Goal: Task Accomplishment & Management: Manage account settings

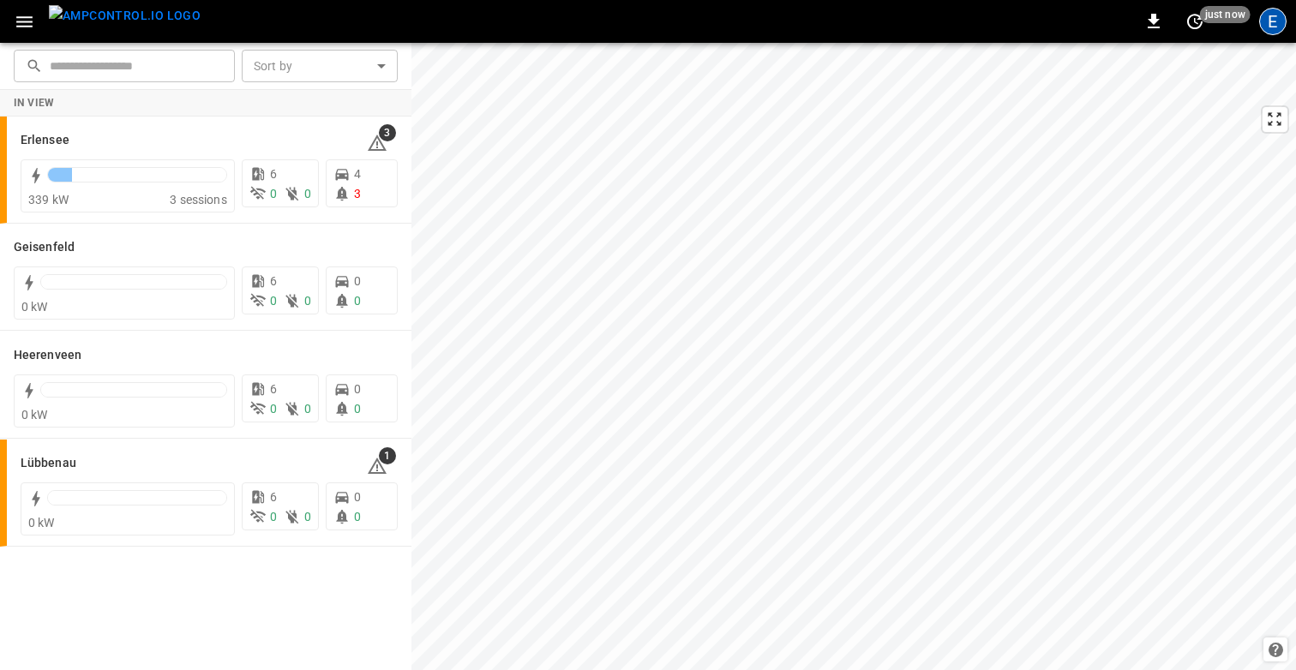
click at [1281, 20] on div "E" at bounding box center [1272, 21] width 27 height 27
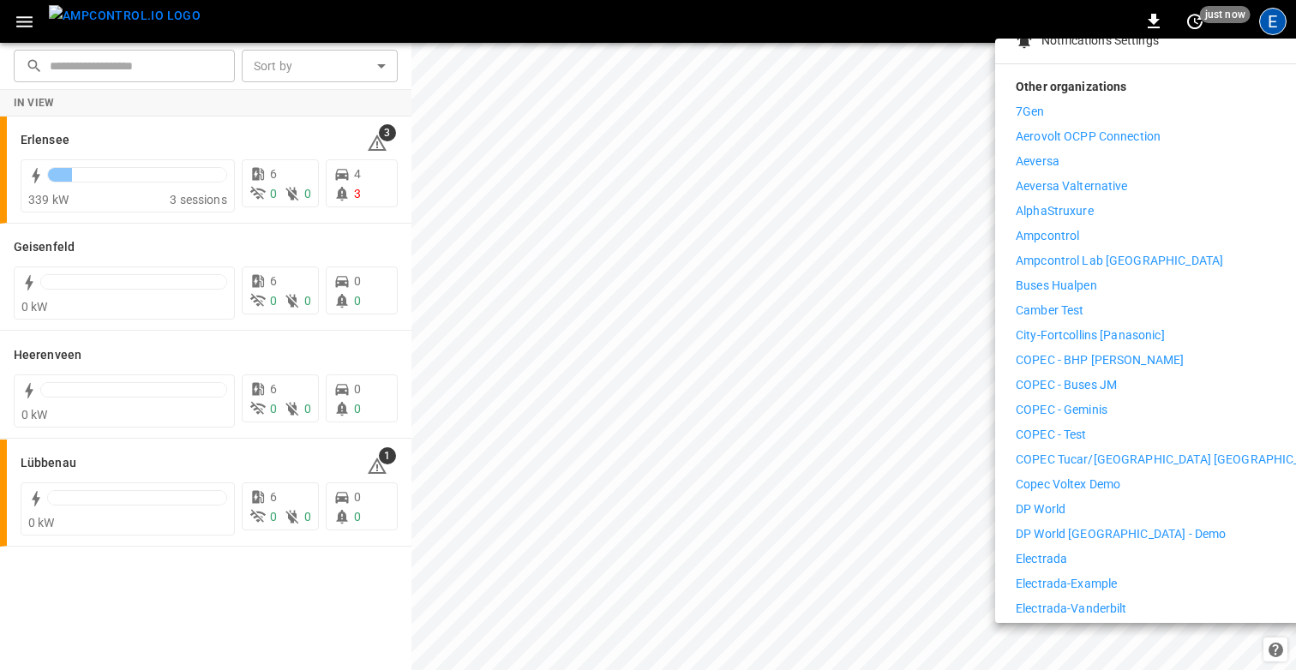
scroll to position [209, 0]
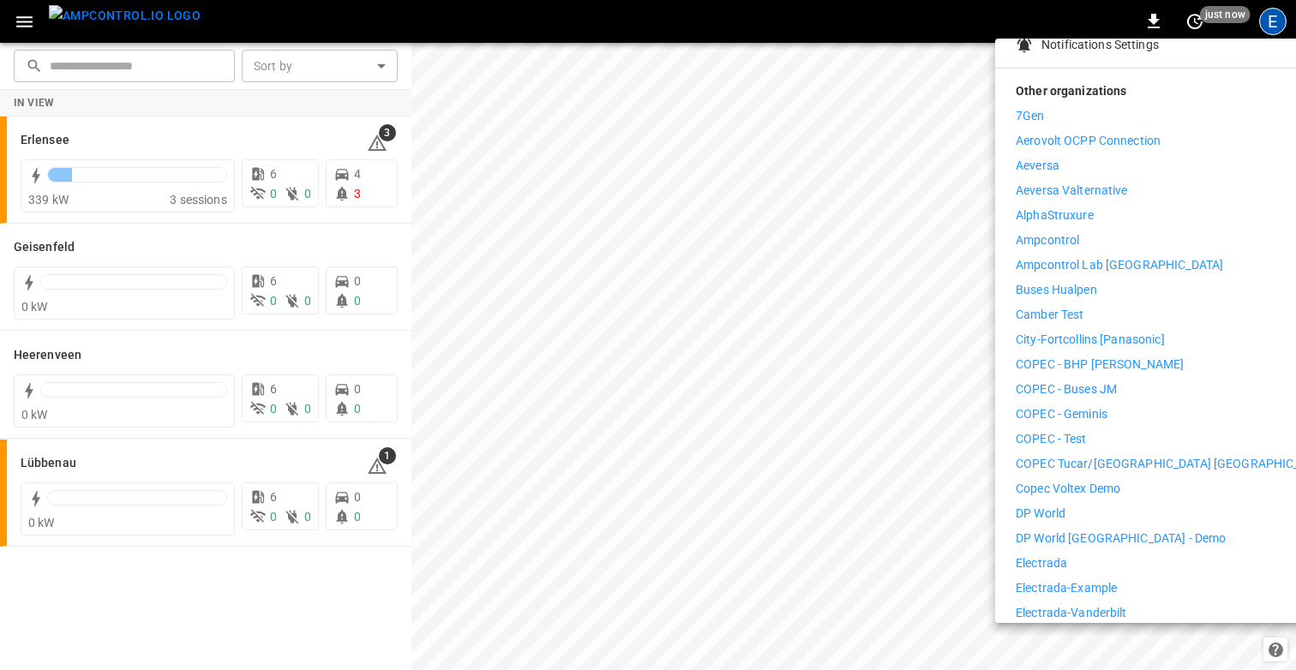
click at [1071, 231] on p "Ampcontrol" at bounding box center [1046, 240] width 63 height 18
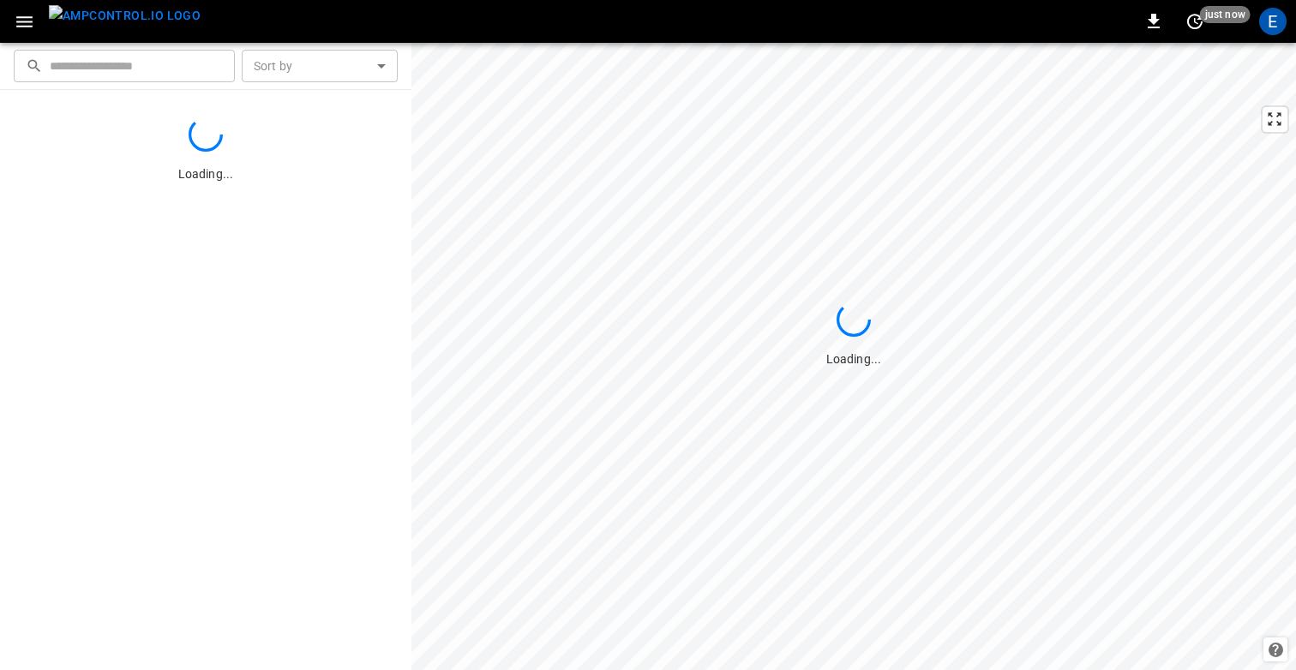
click at [27, 25] on icon "button" at bounding box center [24, 21] width 16 height 11
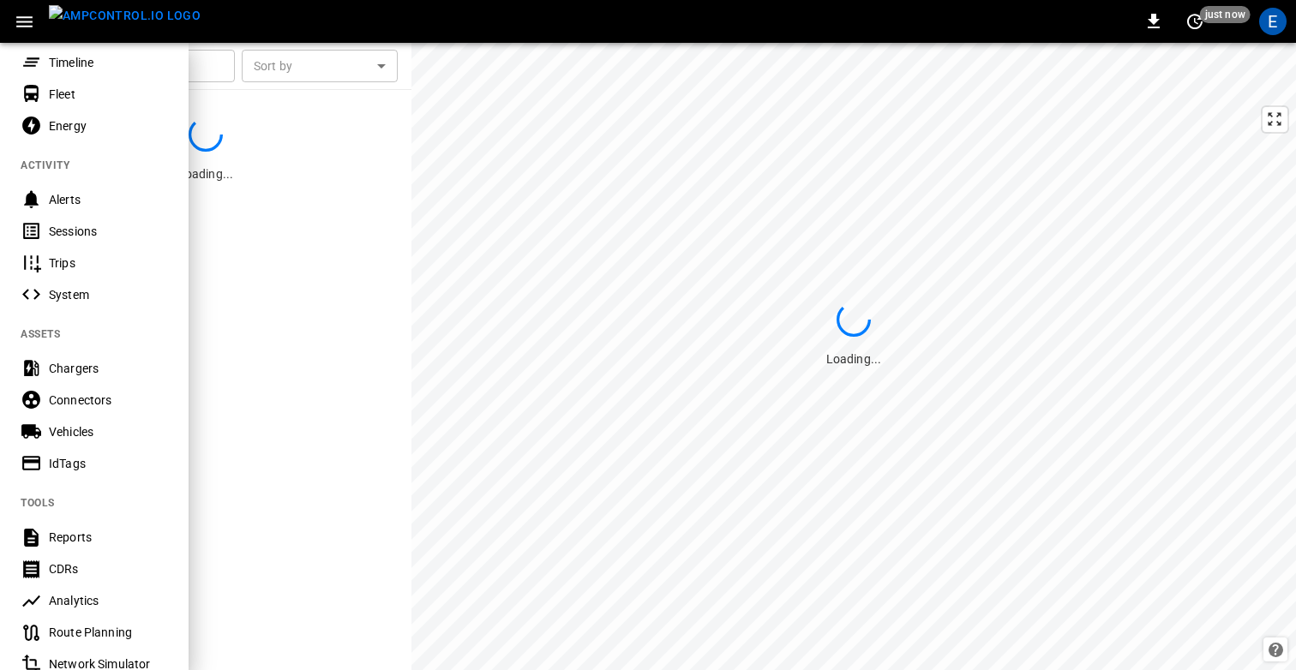
scroll to position [416, 0]
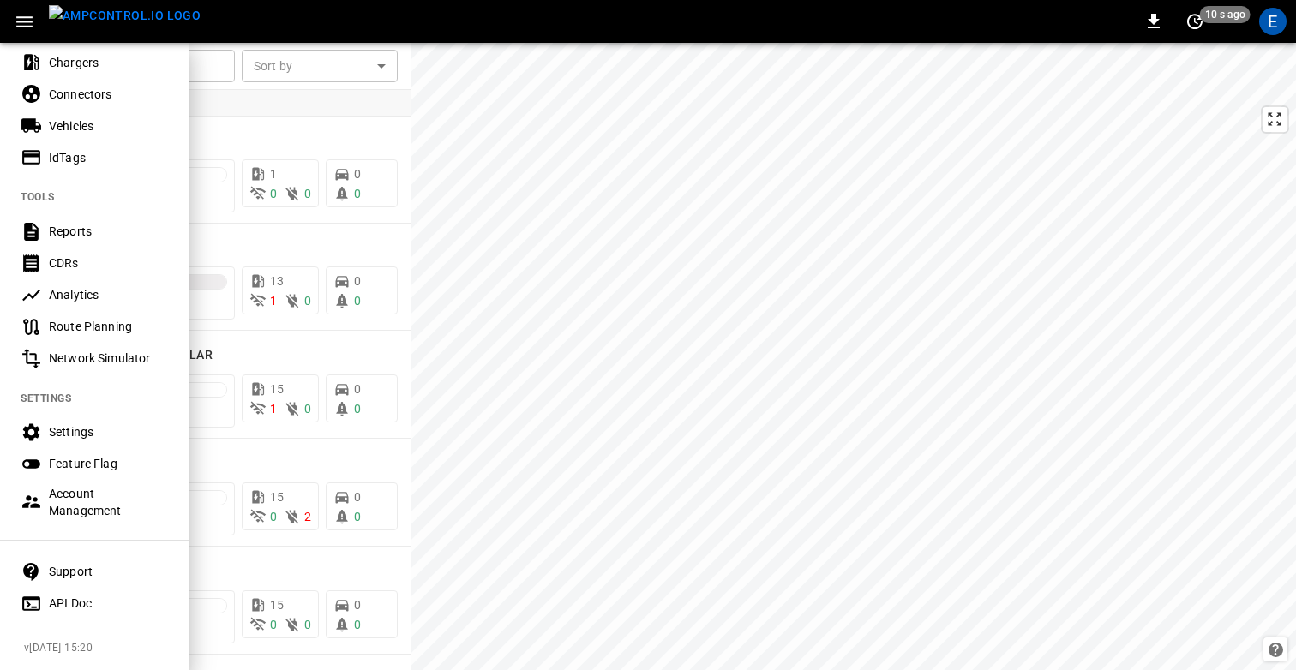
click at [81, 437] on div "Settings" at bounding box center [108, 431] width 119 height 17
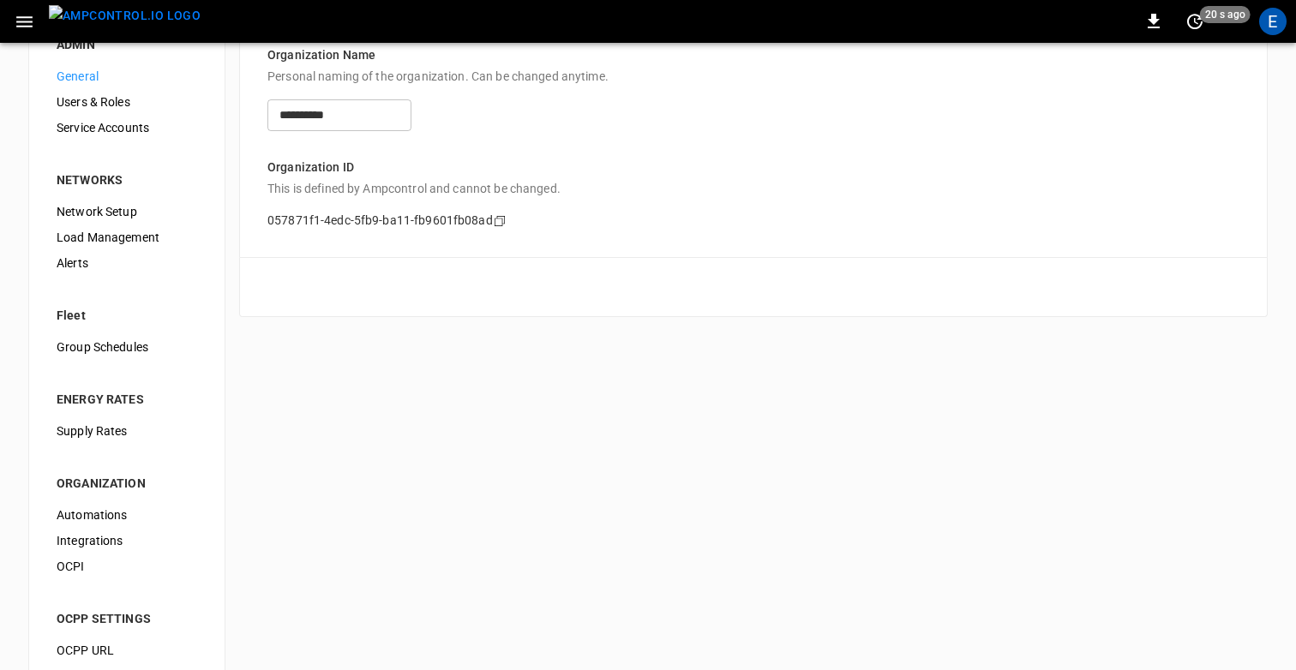
scroll to position [58, 0]
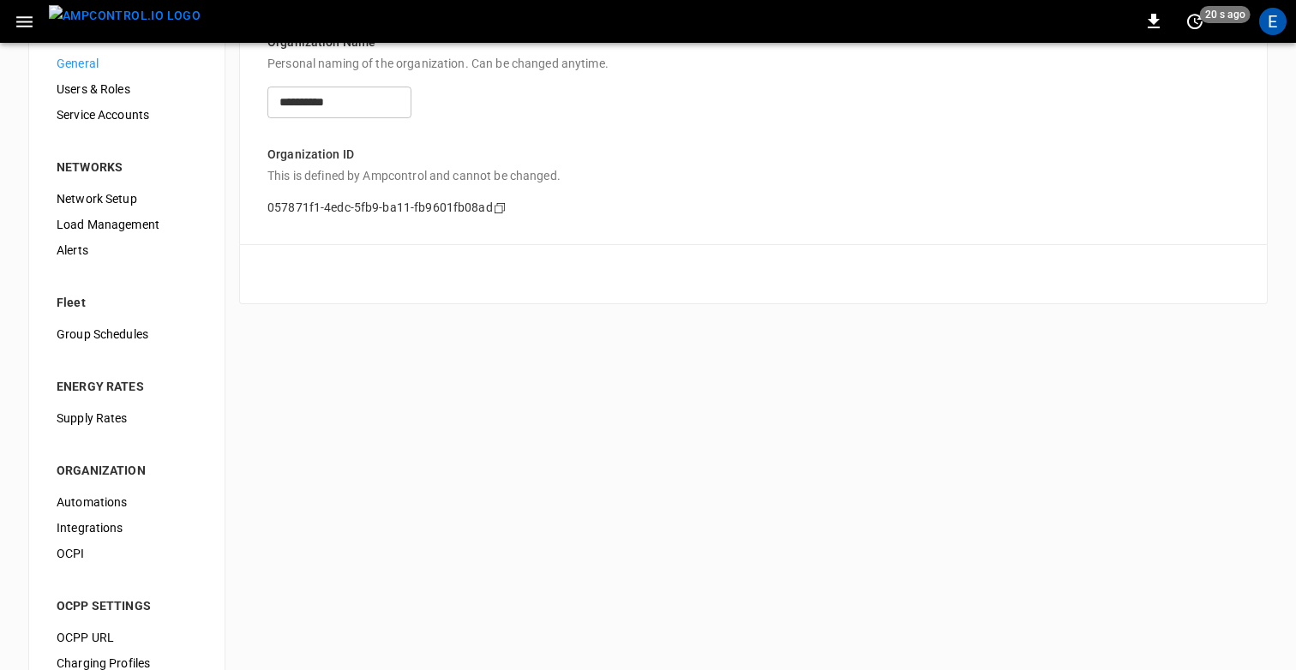
click at [102, 519] on span "Integrations" at bounding box center [127, 528] width 141 height 18
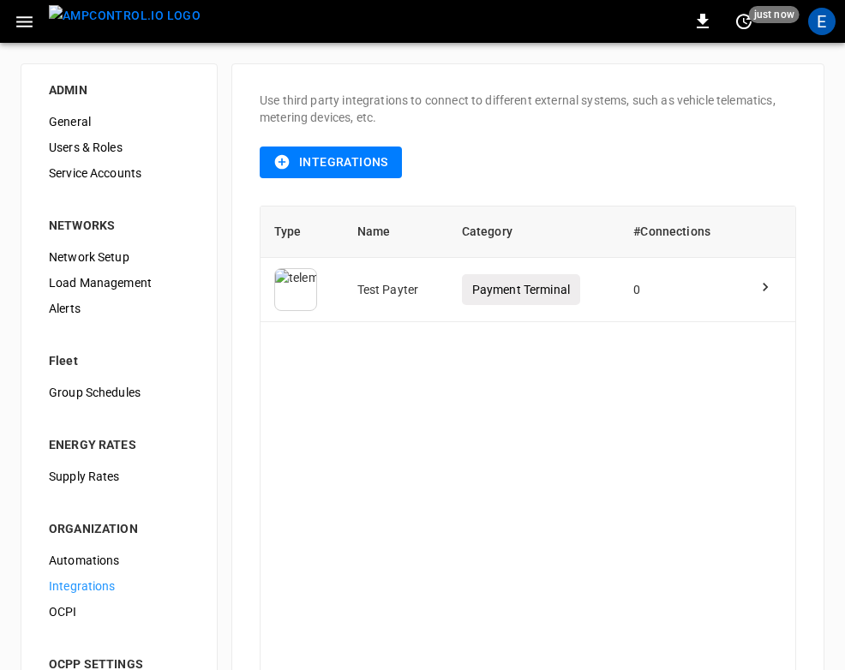
click at [307, 500] on div "Type Name Category #Connections Test Payter Payment Terminal 0" at bounding box center [528, 440] width 536 height 469
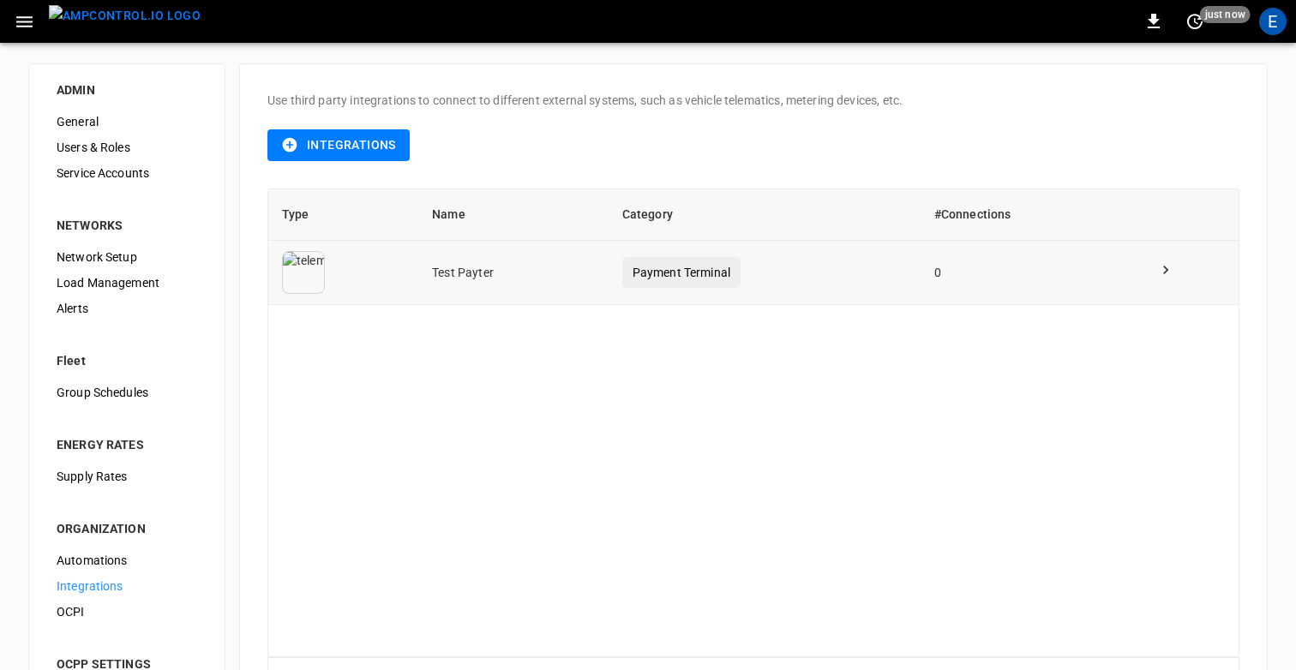
click at [27, 9] on button "button" at bounding box center [24, 22] width 35 height 32
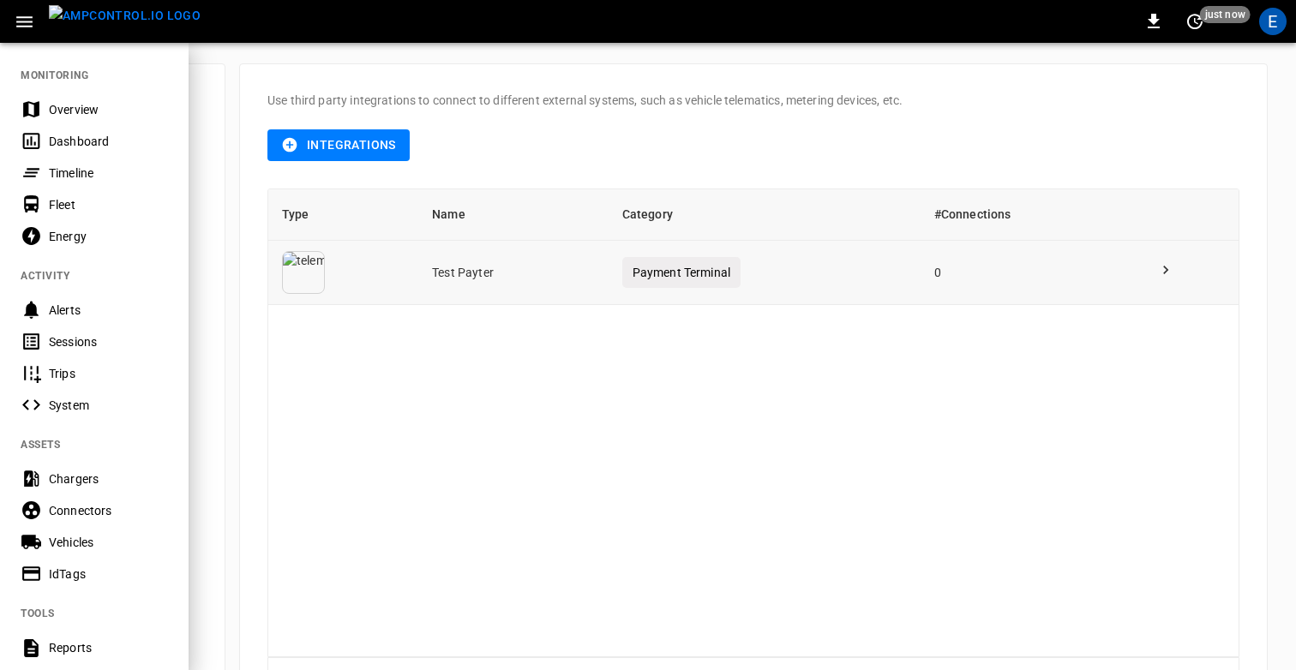
click at [994, 80] on div at bounding box center [648, 335] width 1296 height 670
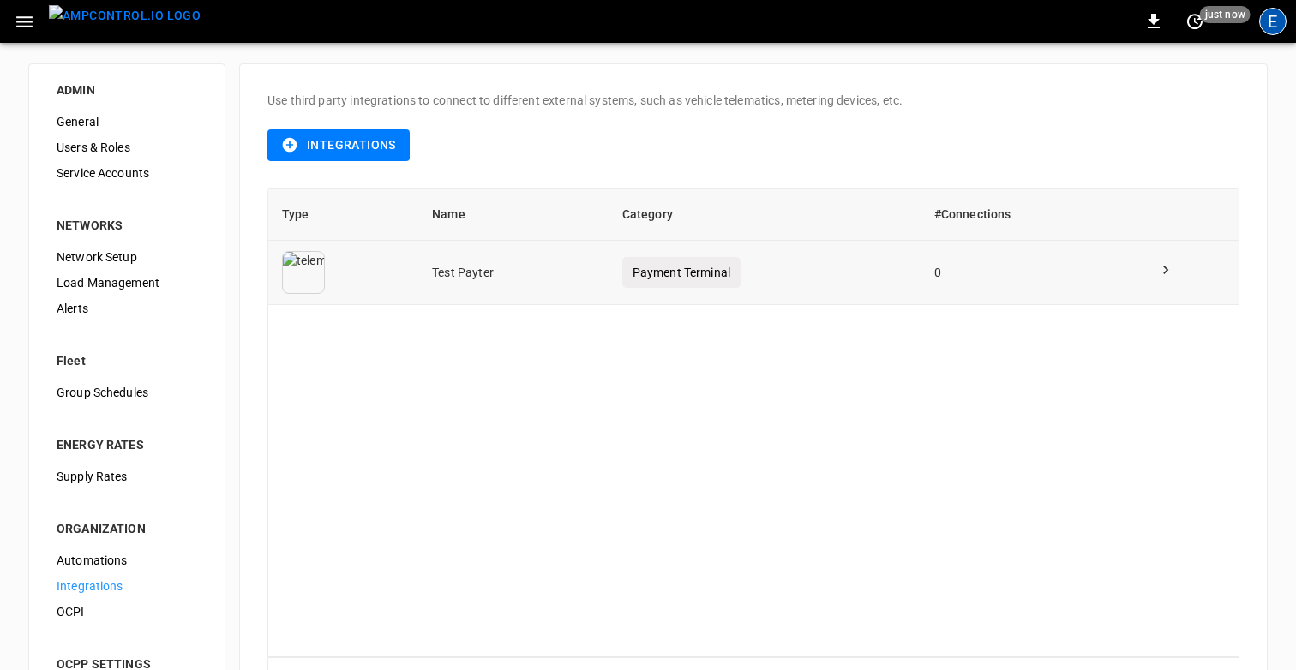
click at [1274, 23] on div "E" at bounding box center [1272, 21] width 27 height 27
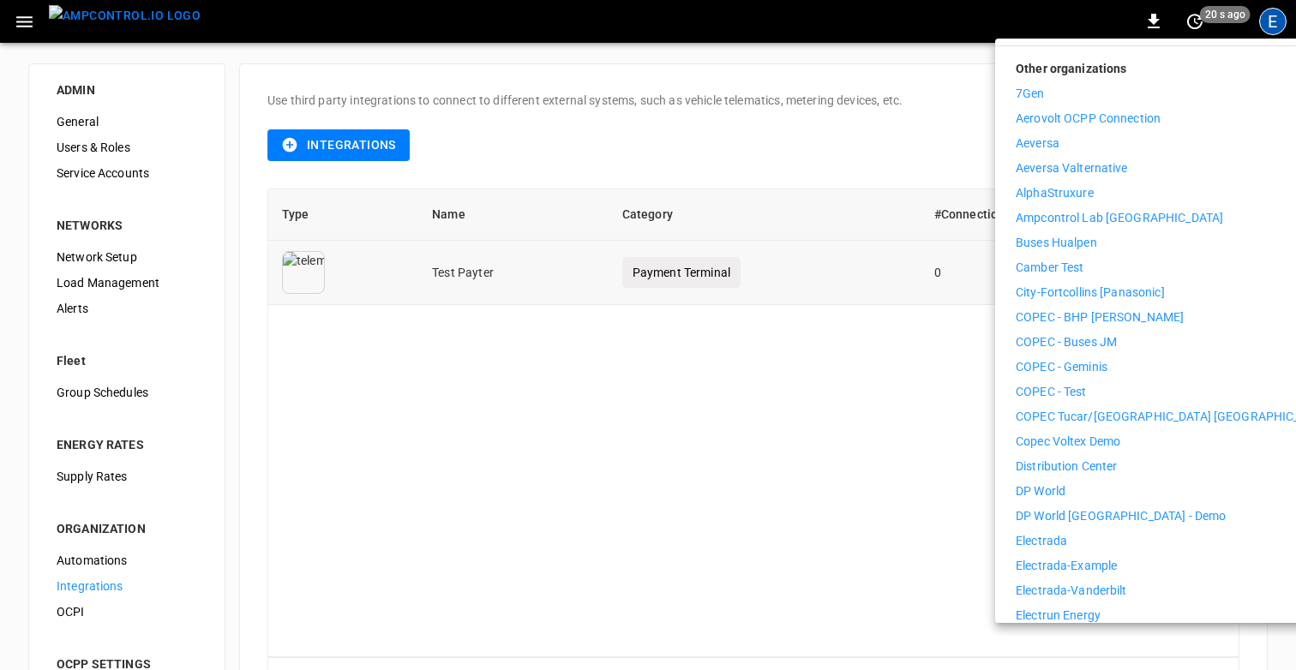
scroll to position [173, 0]
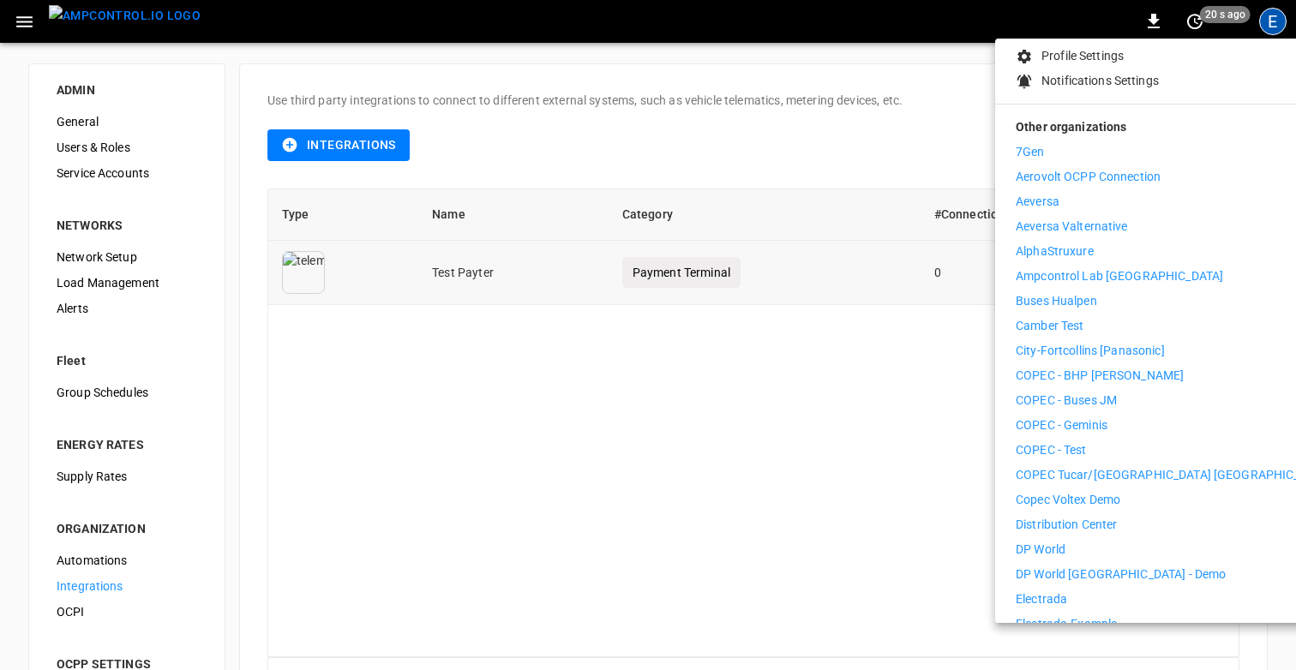
click at [1071, 267] on p "Ampcontrol Lab [GEOGRAPHIC_DATA]" at bounding box center [1118, 276] width 207 height 18
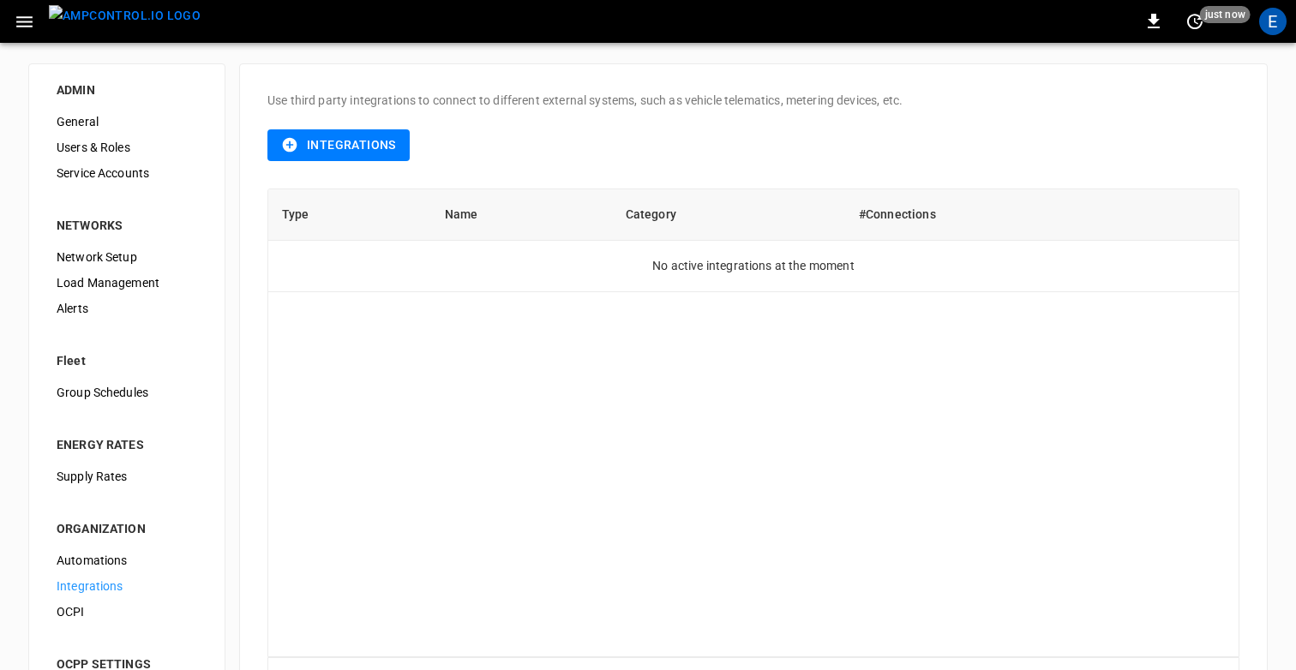
click at [261, 56] on div "ADMIN General Users & Roles Service Accounts NETWORKS Network Setup Load Manage…" at bounding box center [648, 406] width 1296 height 727
click at [1279, 20] on div "E" at bounding box center [1272, 21] width 27 height 27
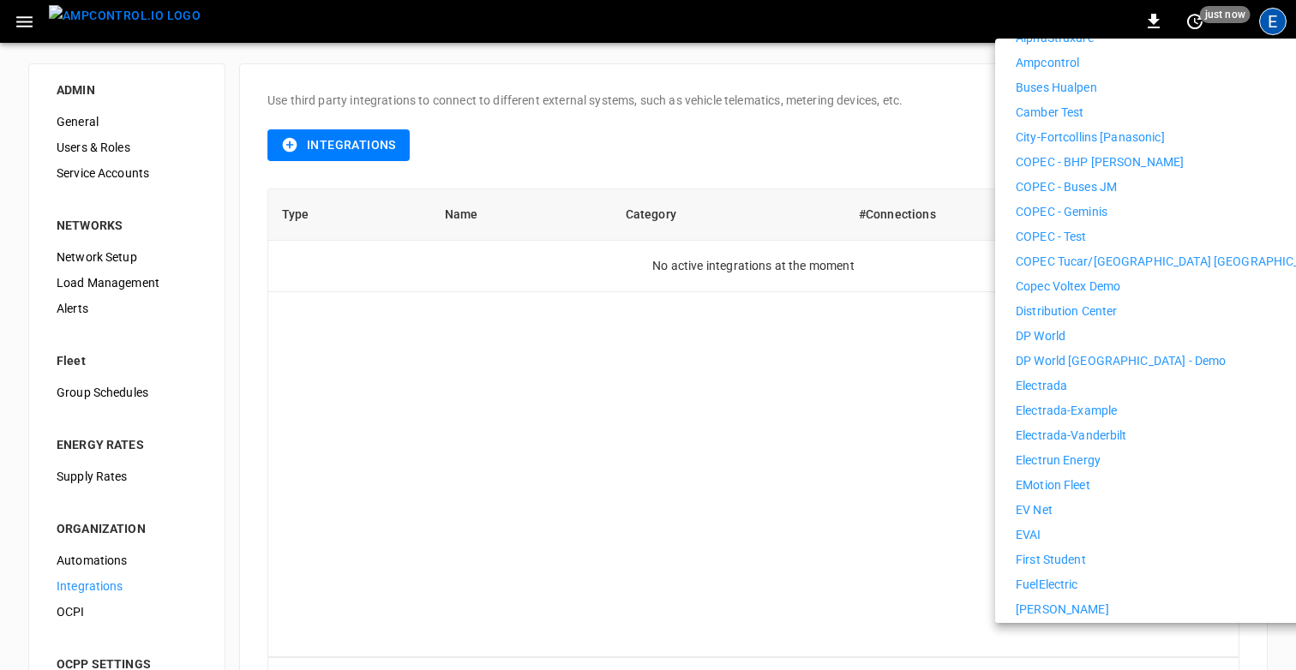
scroll to position [927, 0]
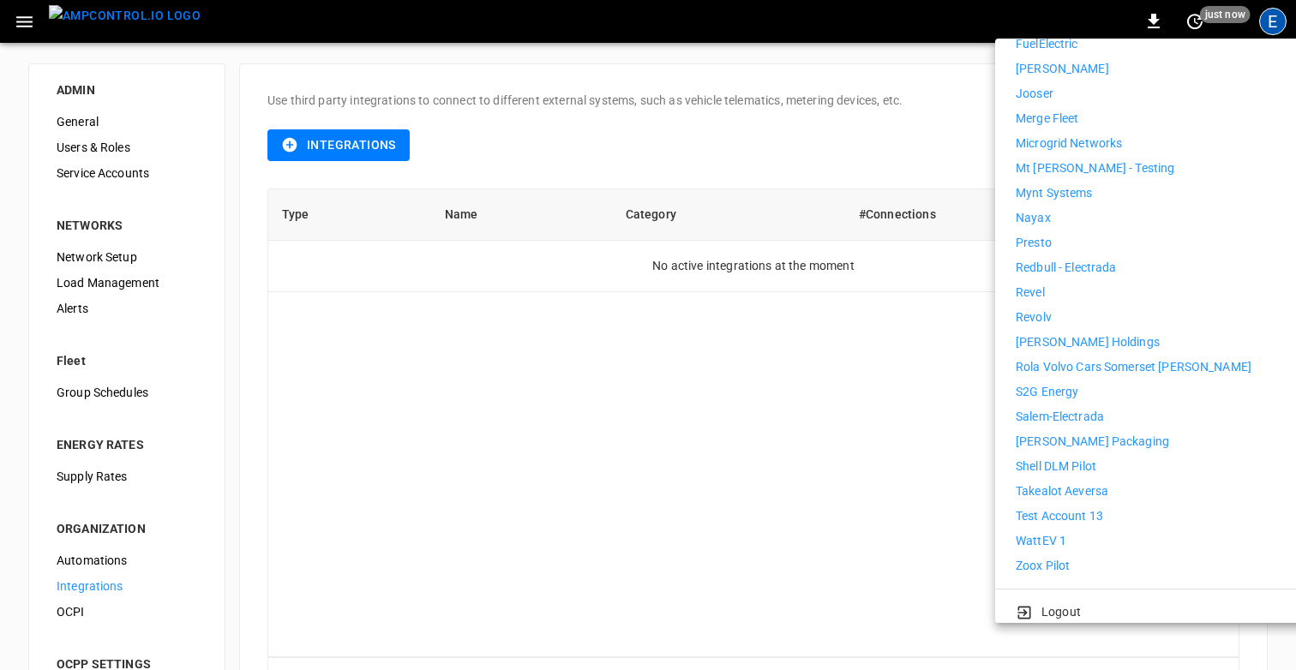
click at [1063, 507] on p "Test Account 13" at bounding box center [1058, 516] width 87 height 18
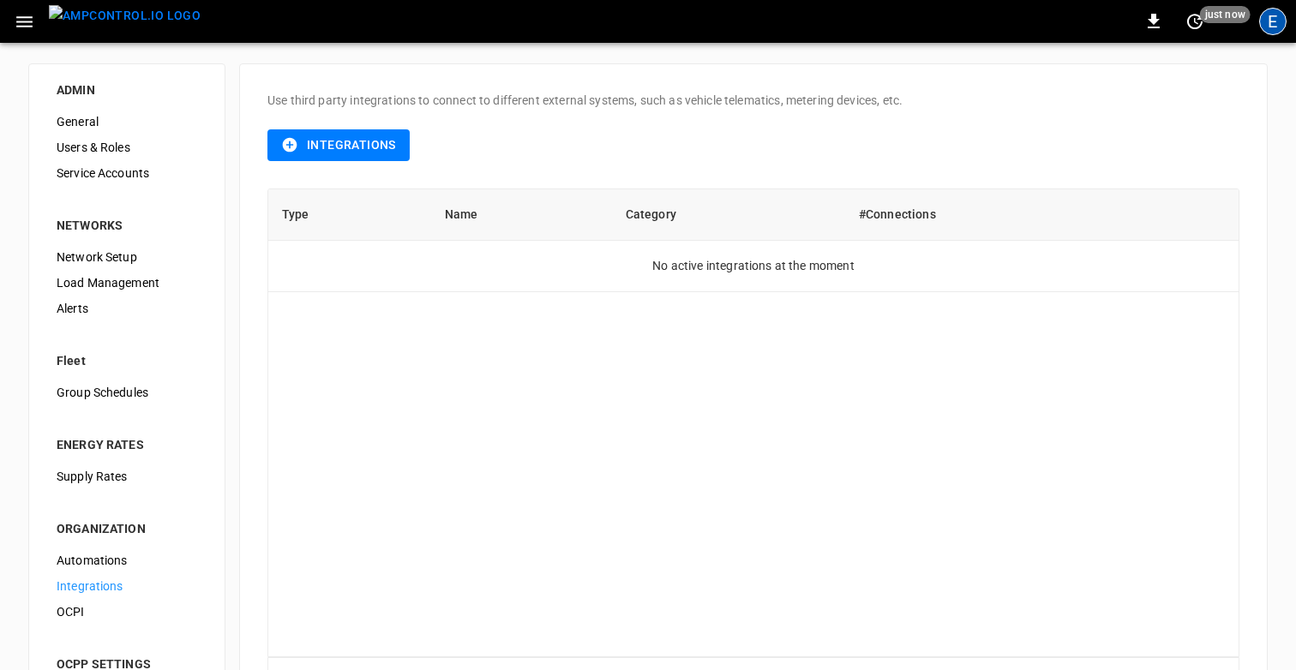
click at [1275, 27] on div "E" at bounding box center [1272, 21] width 27 height 27
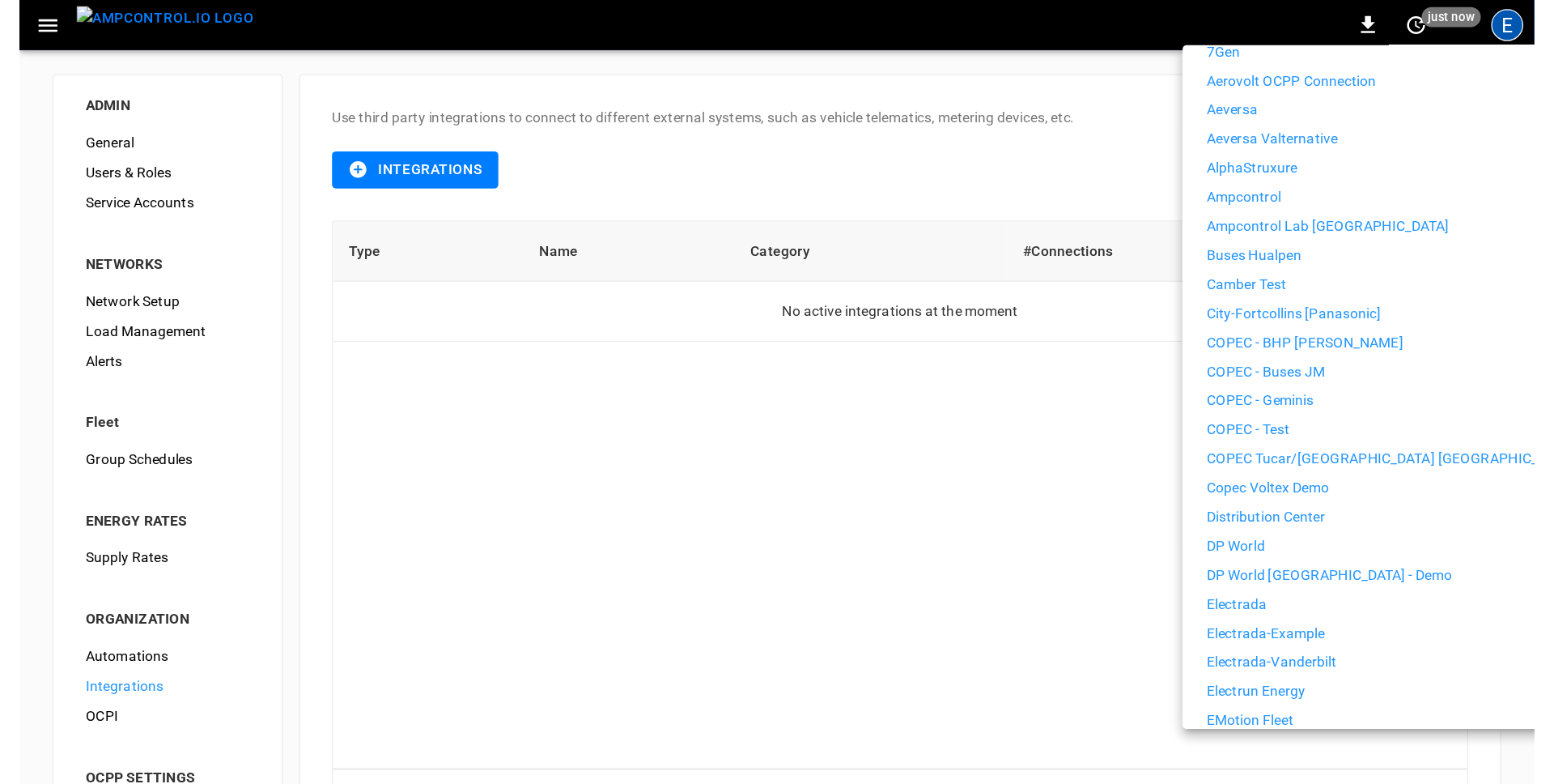
scroll to position [876, 0]
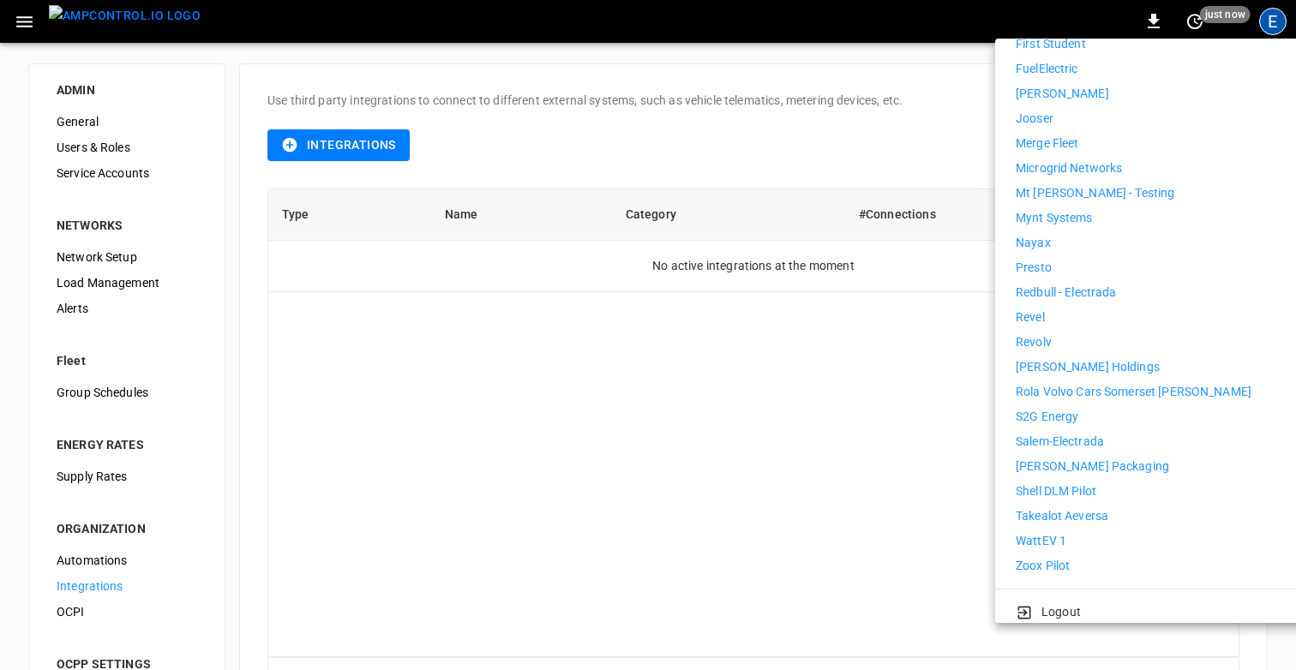
click at [857, 532] on div at bounding box center [648, 335] width 1296 height 670
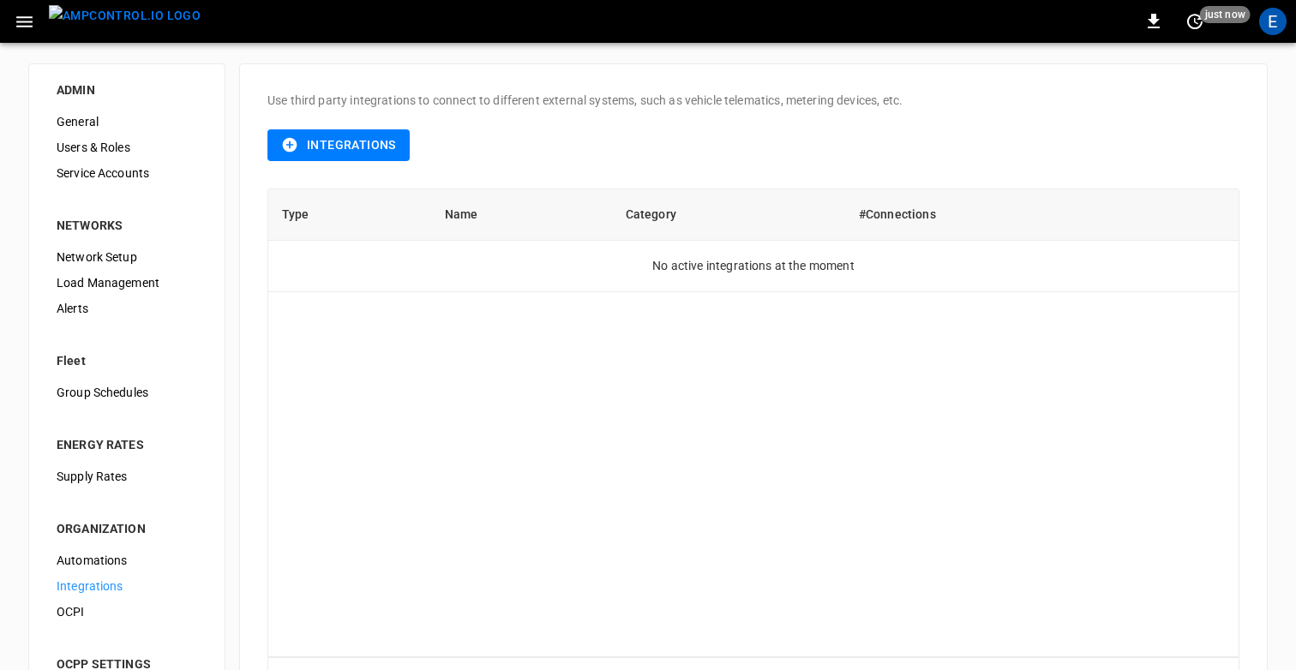
click at [788, 403] on div "Type Name Category #Connections No active integrations at the moment" at bounding box center [753, 423] width 972 height 469
click at [373, 149] on button "Integrations" at bounding box center [338, 145] width 142 height 32
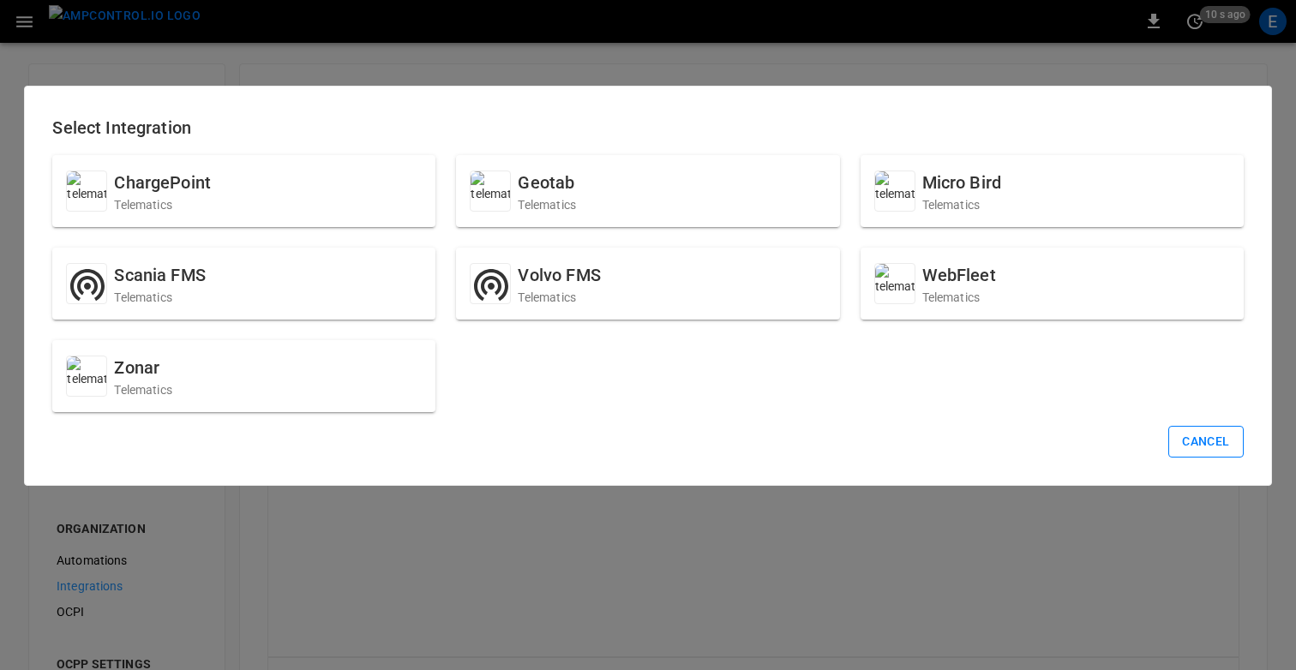
click at [1223, 429] on button "Cancel" at bounding box center [1205, 442] width 75 height 32
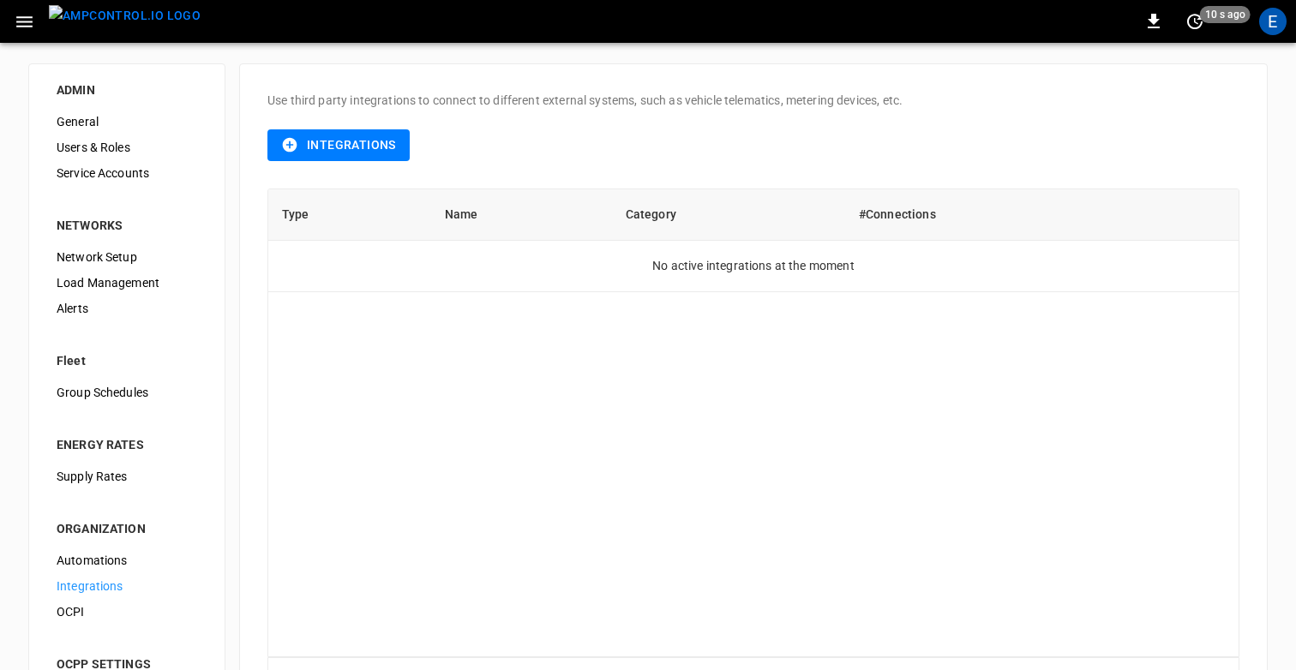
click at [1049, 490] on div "Type Name Category #Connections No active integrations at the moment" at bounding box center [753, 423] width 972 height 469
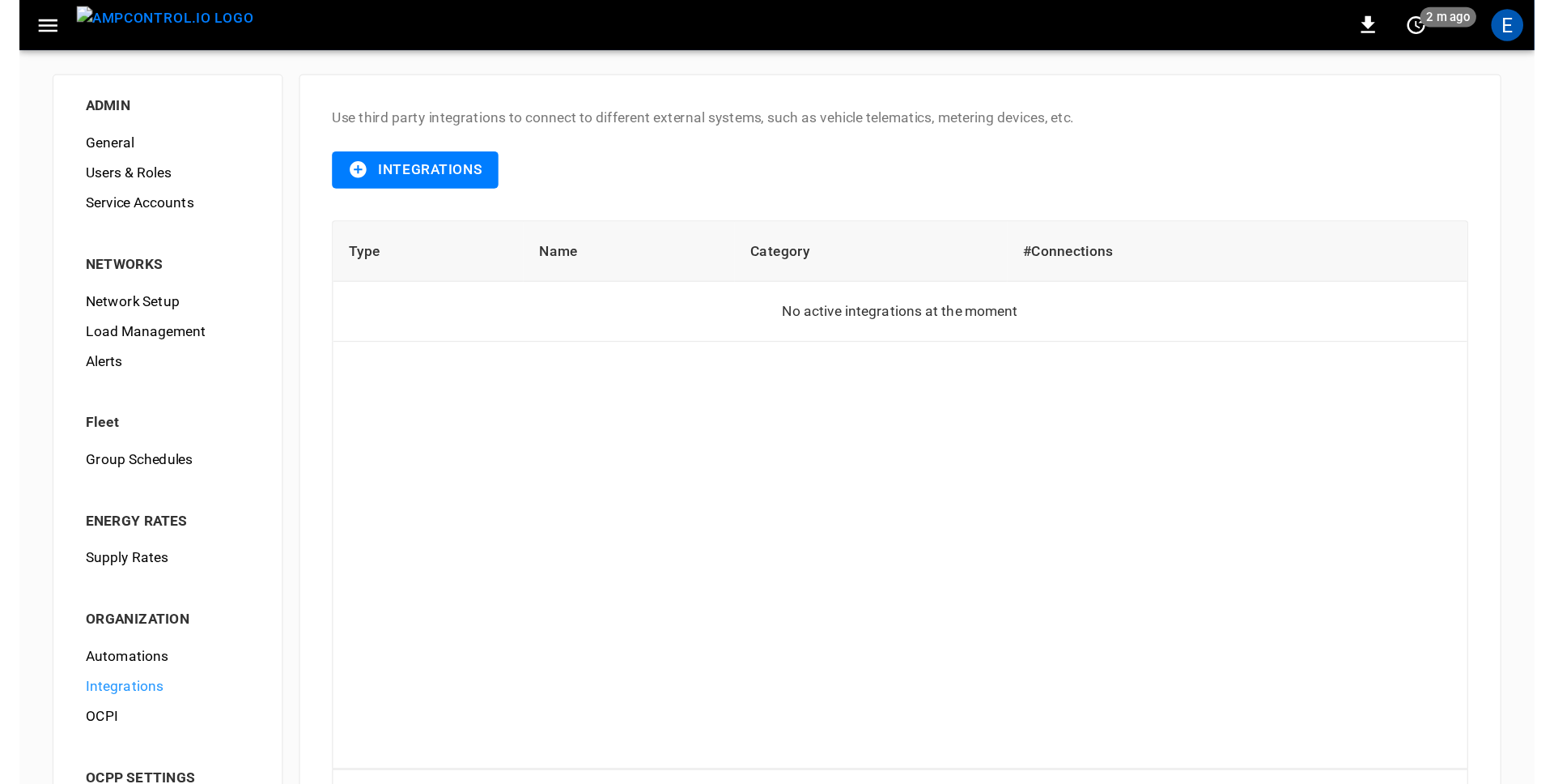
scroll to position [0, 0]
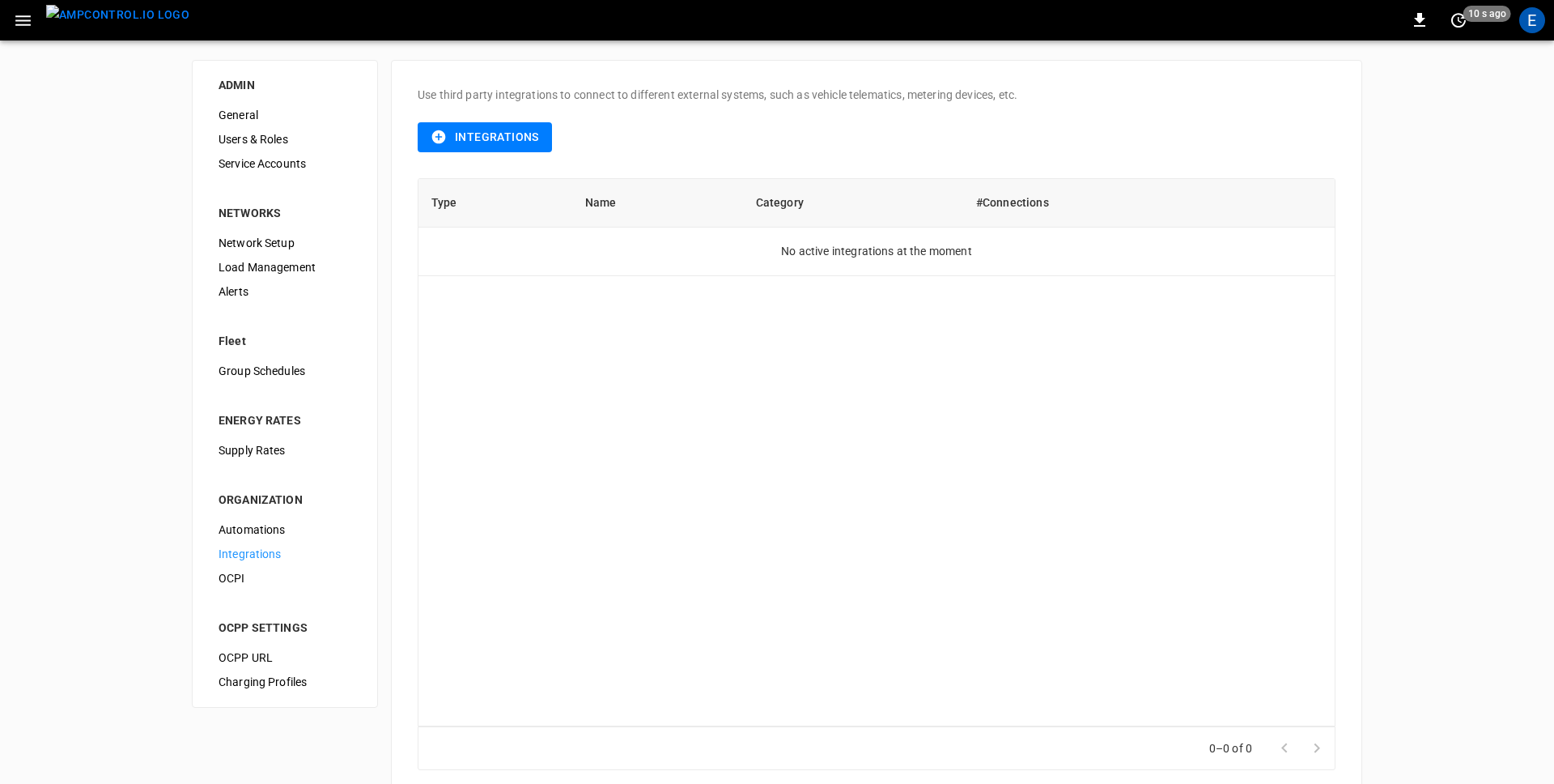
click at [91, 249] on div "ADMIN General Users & Roles Service Accounts NETWORKS Network Setup Load Manage…" at bounding box center [777, 428] width 1554 height 775
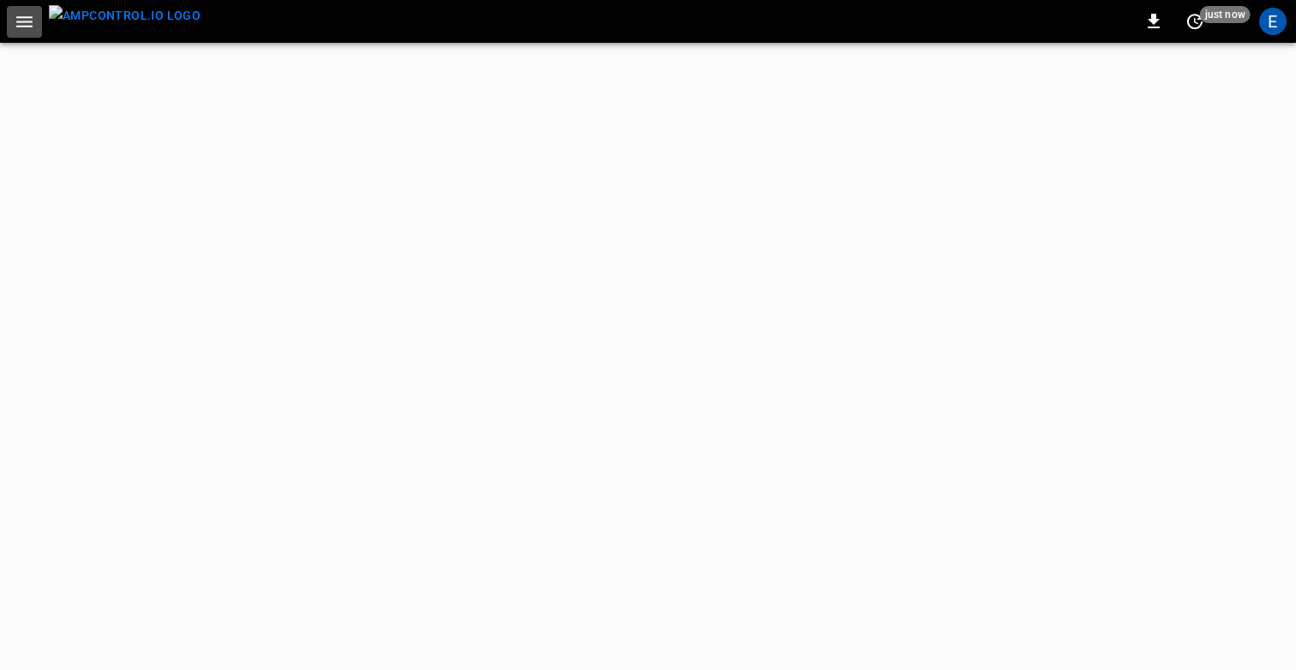
click at [24, 20] on icon "button" at bounding box center [24, 21] width 21 height 21
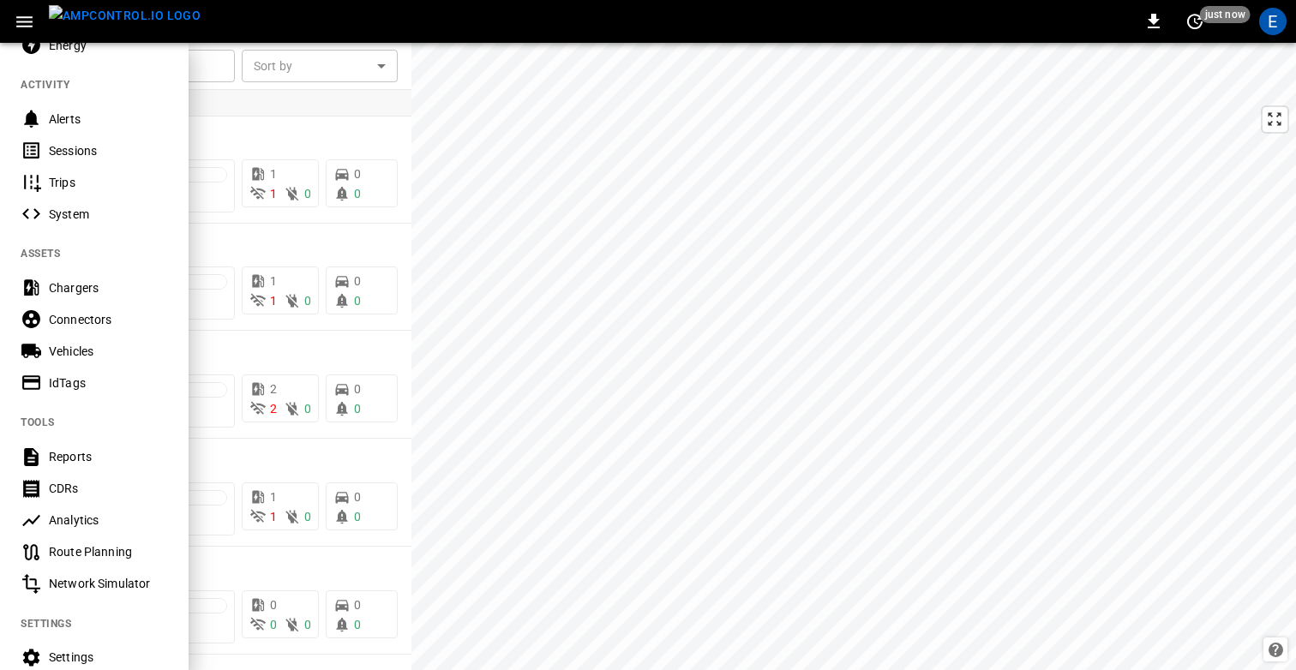
scroll to position [124, 0]
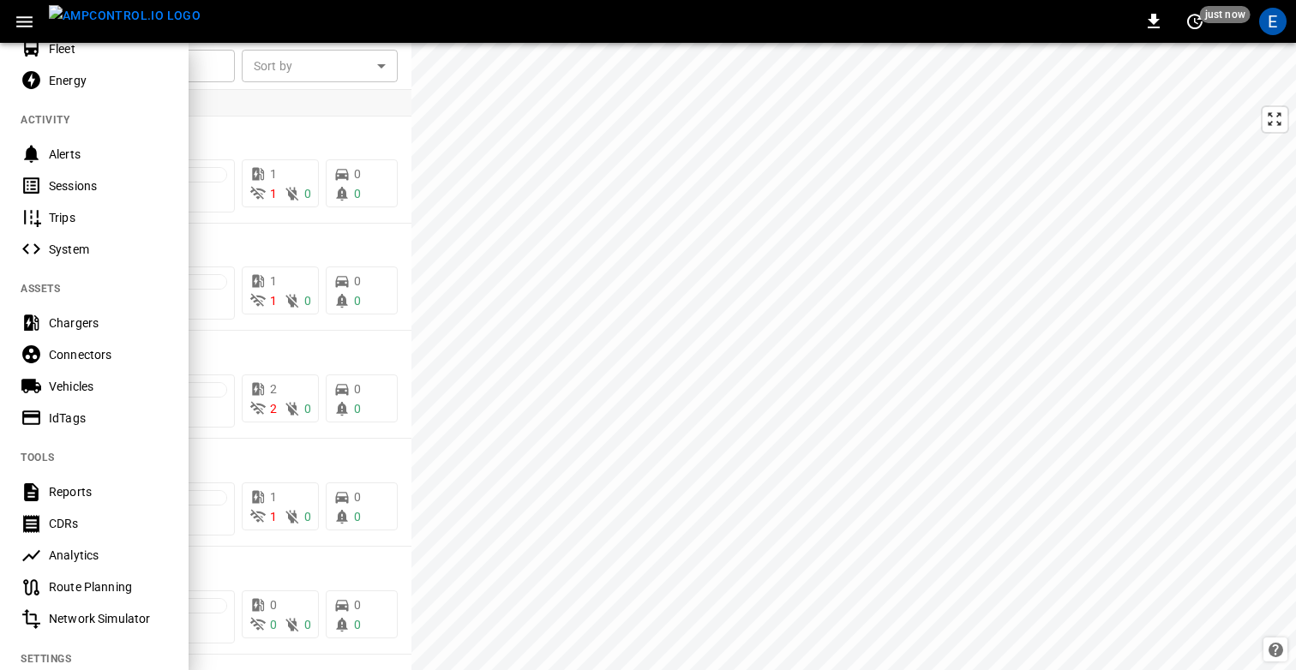
click at [69, 315] on div "Chargers" at bounding box center [108, 323] width 119 height 17
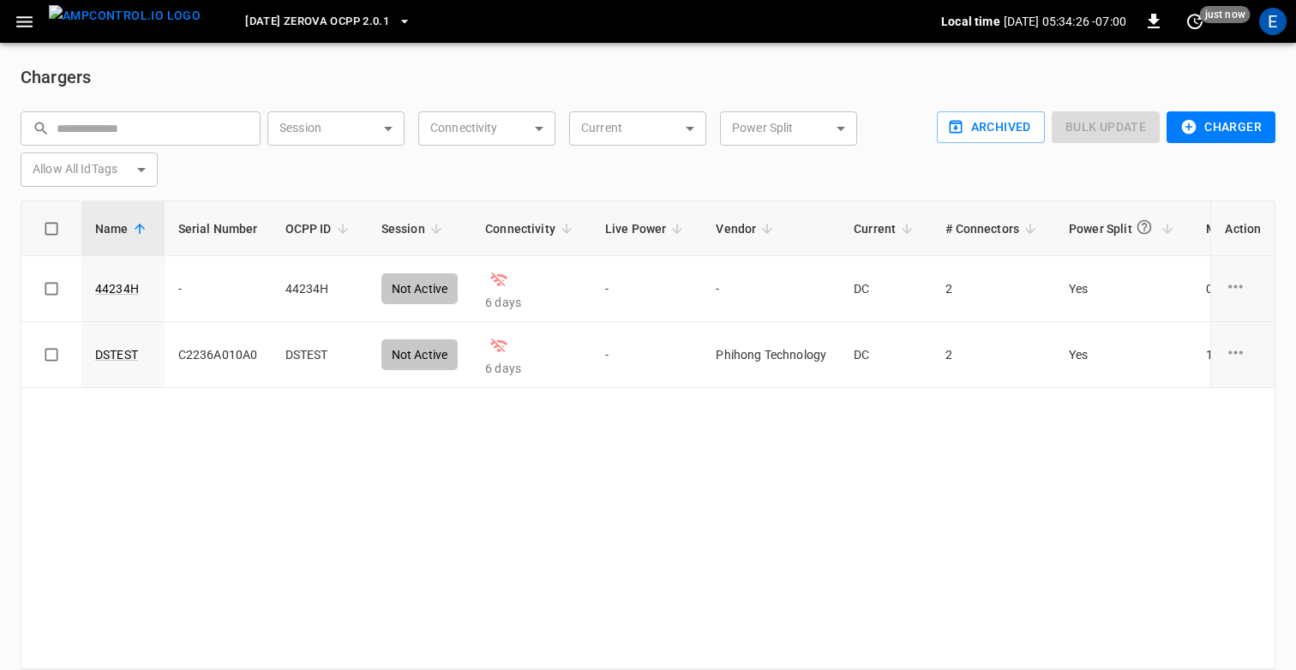
click at [326, 19] on span "[DATE] Zerova OCPP 2.0.1" at bounding box center [317, 22] width 144 height 20
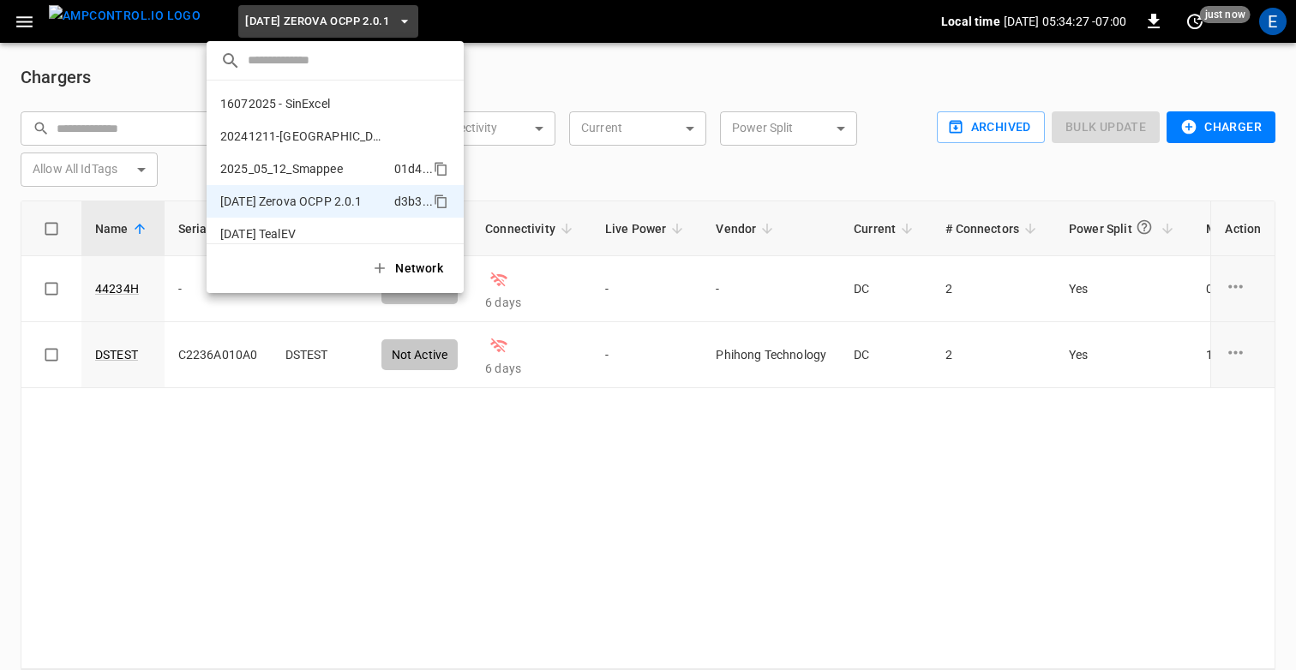
scroll to position [93, 0]
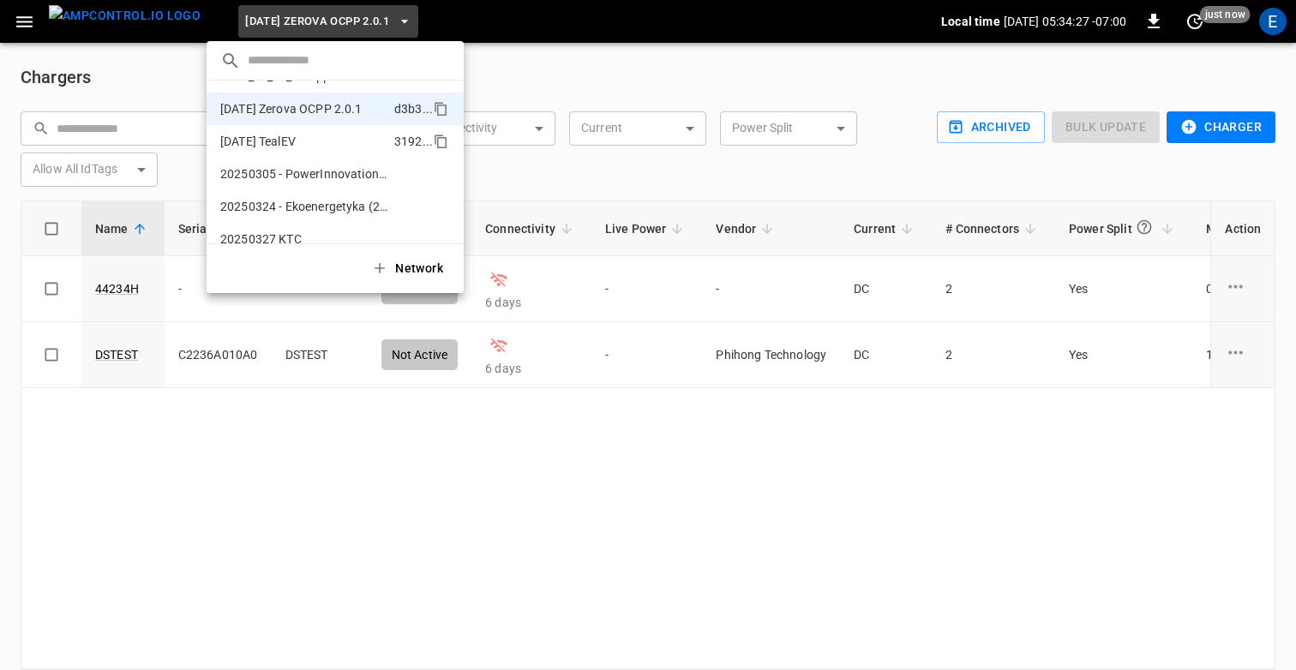
click at [314, 141] on p "[DATE] TealEV" at bounding box center [303, 141] width 167 height 17
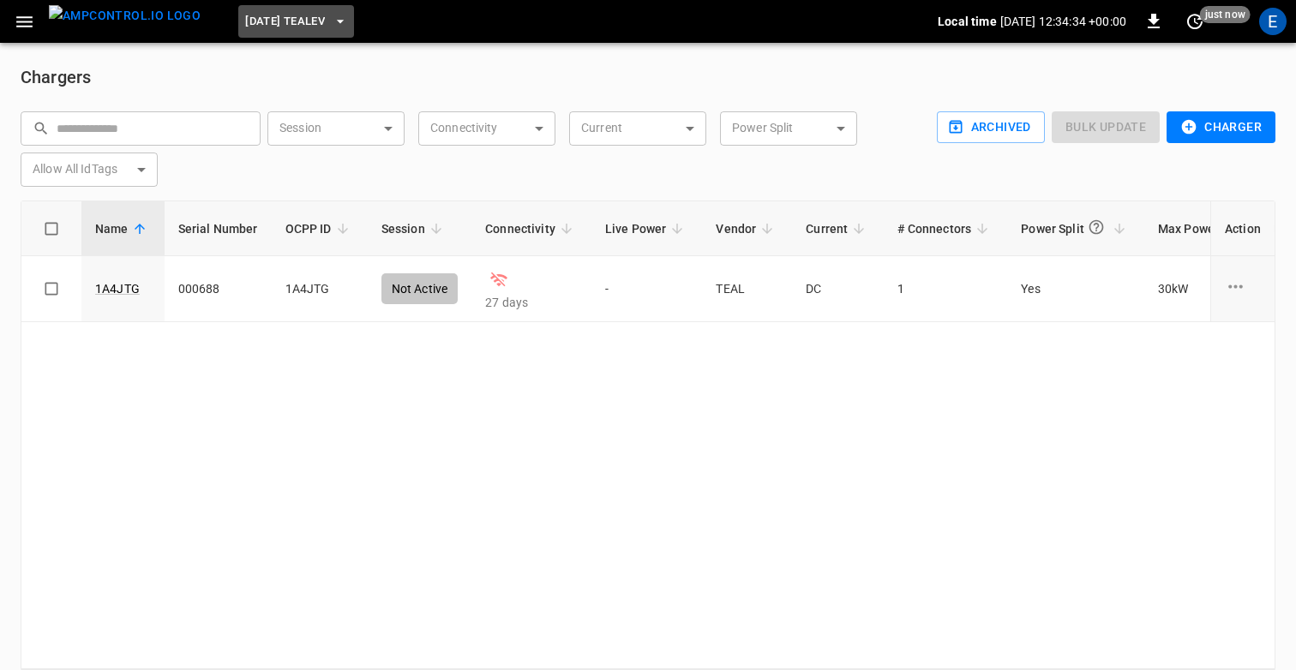
click at [250, 20] on span "[DATE] TealEV" at bounding box center [285, 22] width 80 height 20
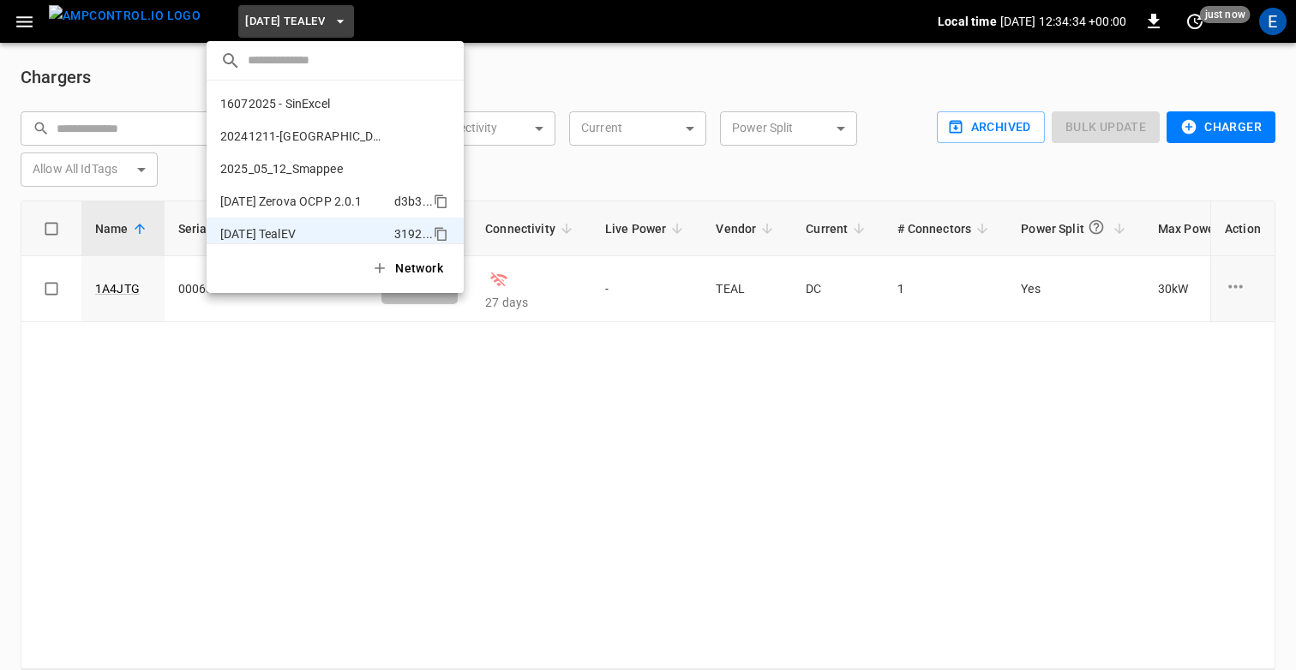
scroll to position [125, 0]
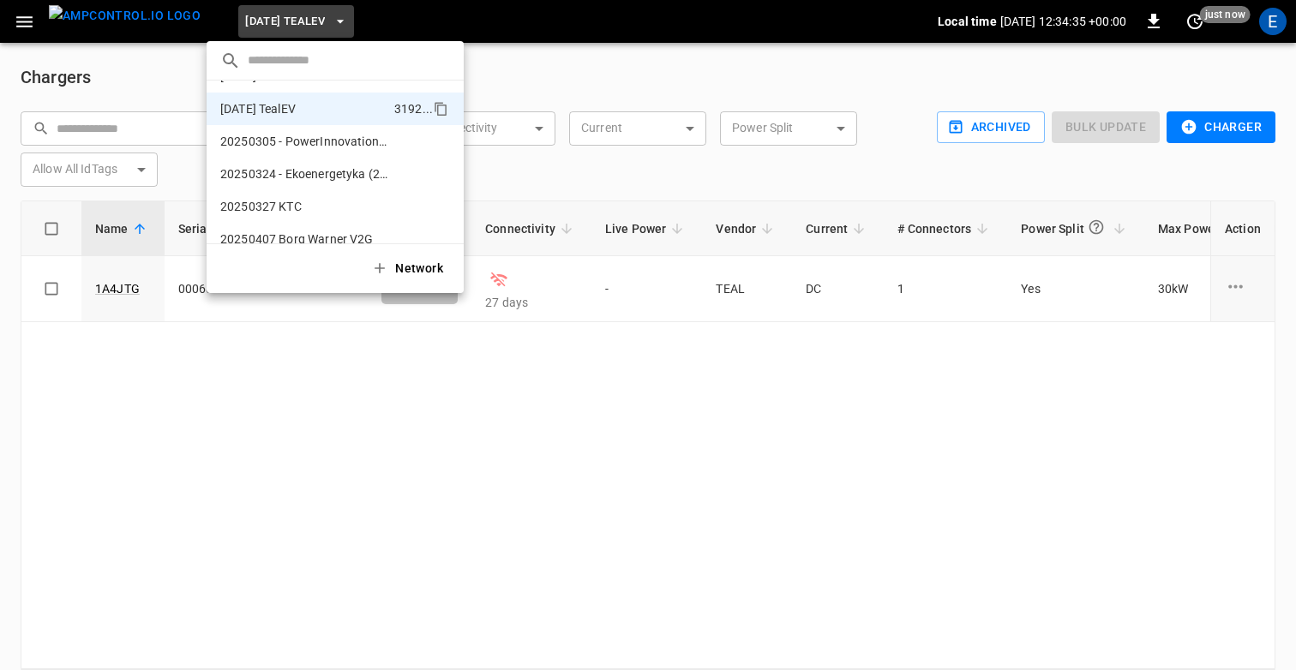
click at [647, 80] on div at bounding box center [648, 335] width 1296 height 670
